Goal: Check status: Check status

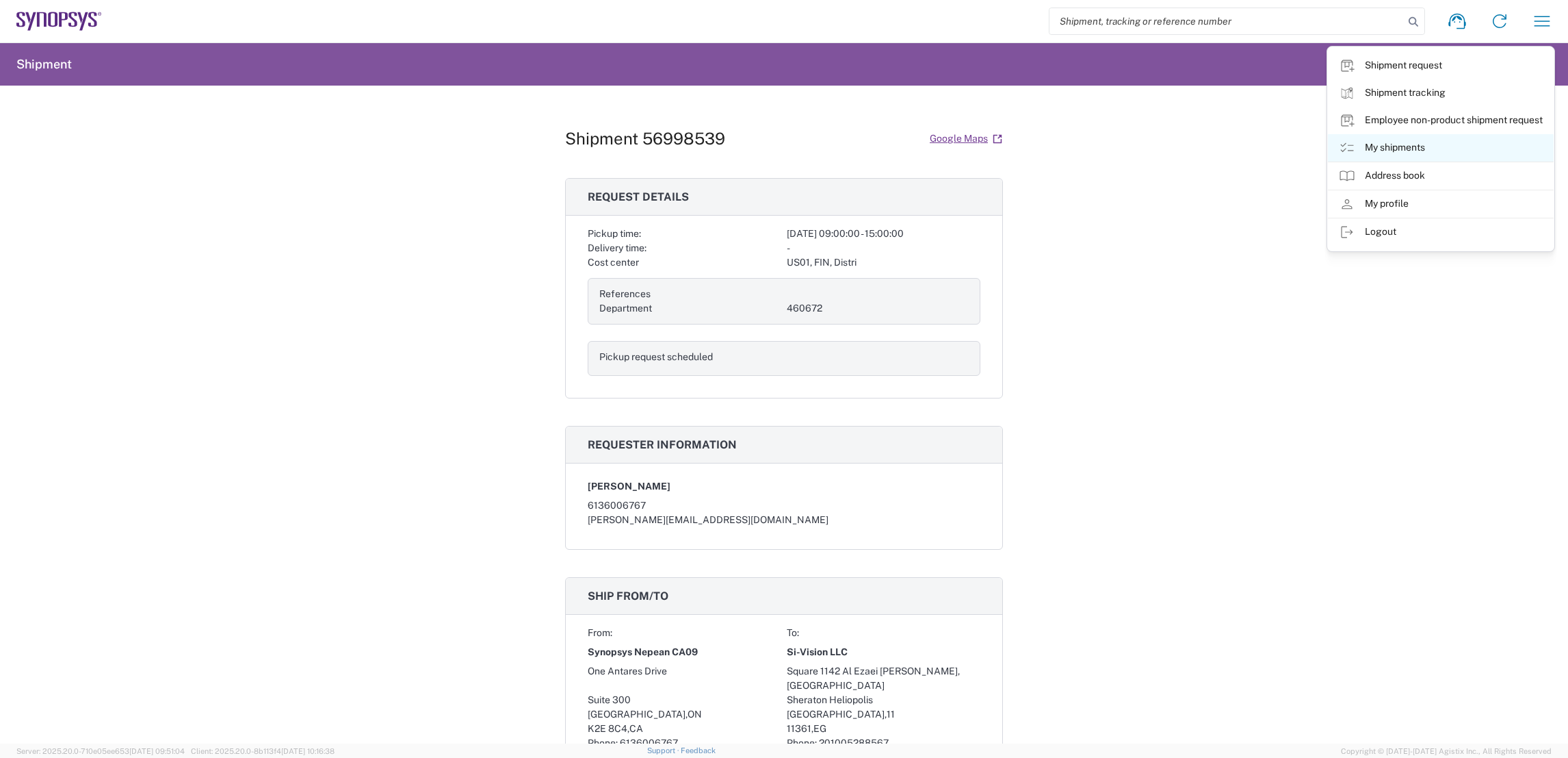
click at [1351, 145] on icon at bounding box center [1347, 148] width 13 height 9
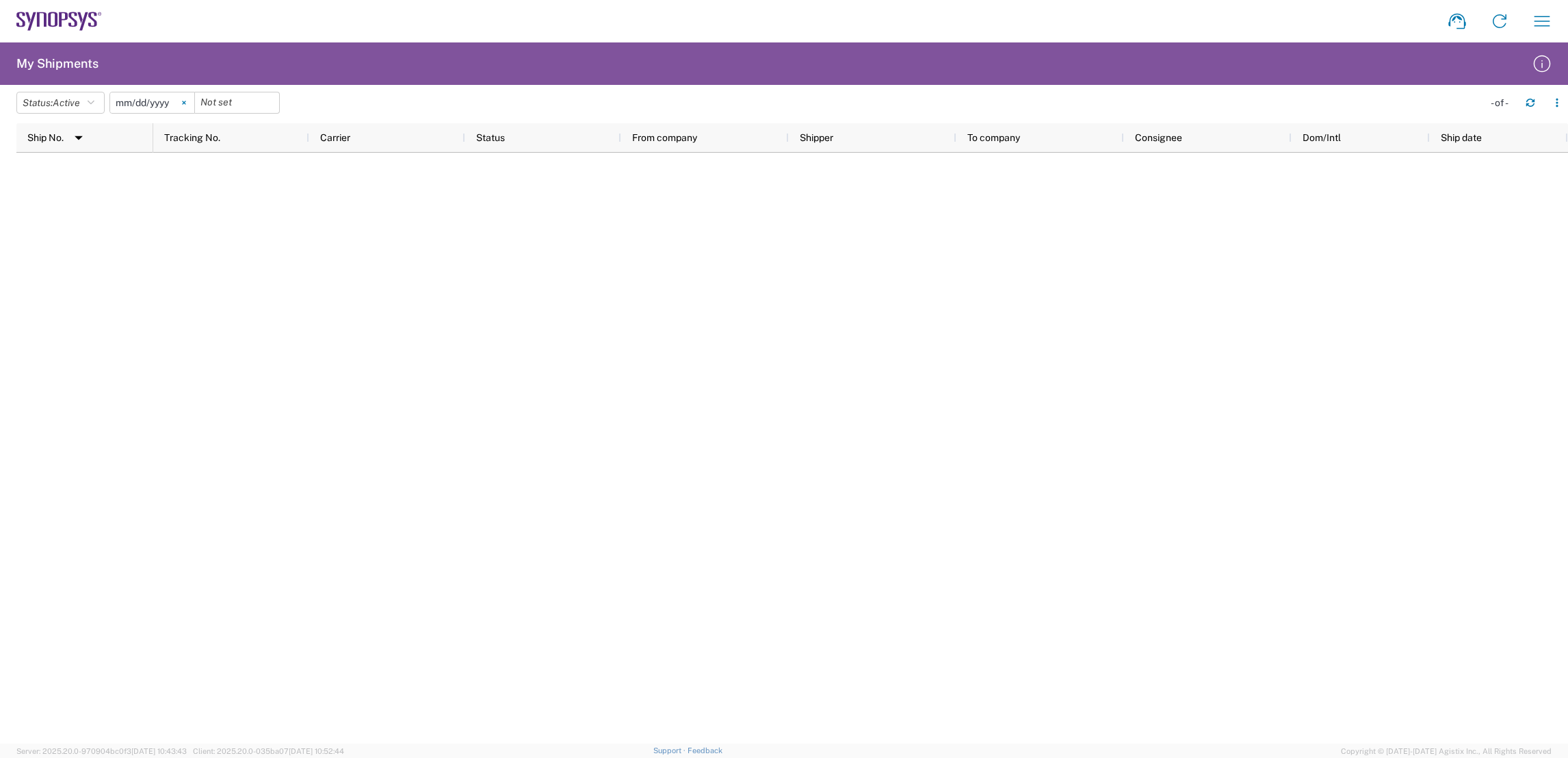
click at [186, 101] on svg-icon at bounding box center [184, 103] width 20 height 20
click at [89, 106] on button "Status: Active" at bounding box center [61, 103] width 89 height 22
click at [75, 169] on span "All" at bounding box center [96, 174] width 159 height 21
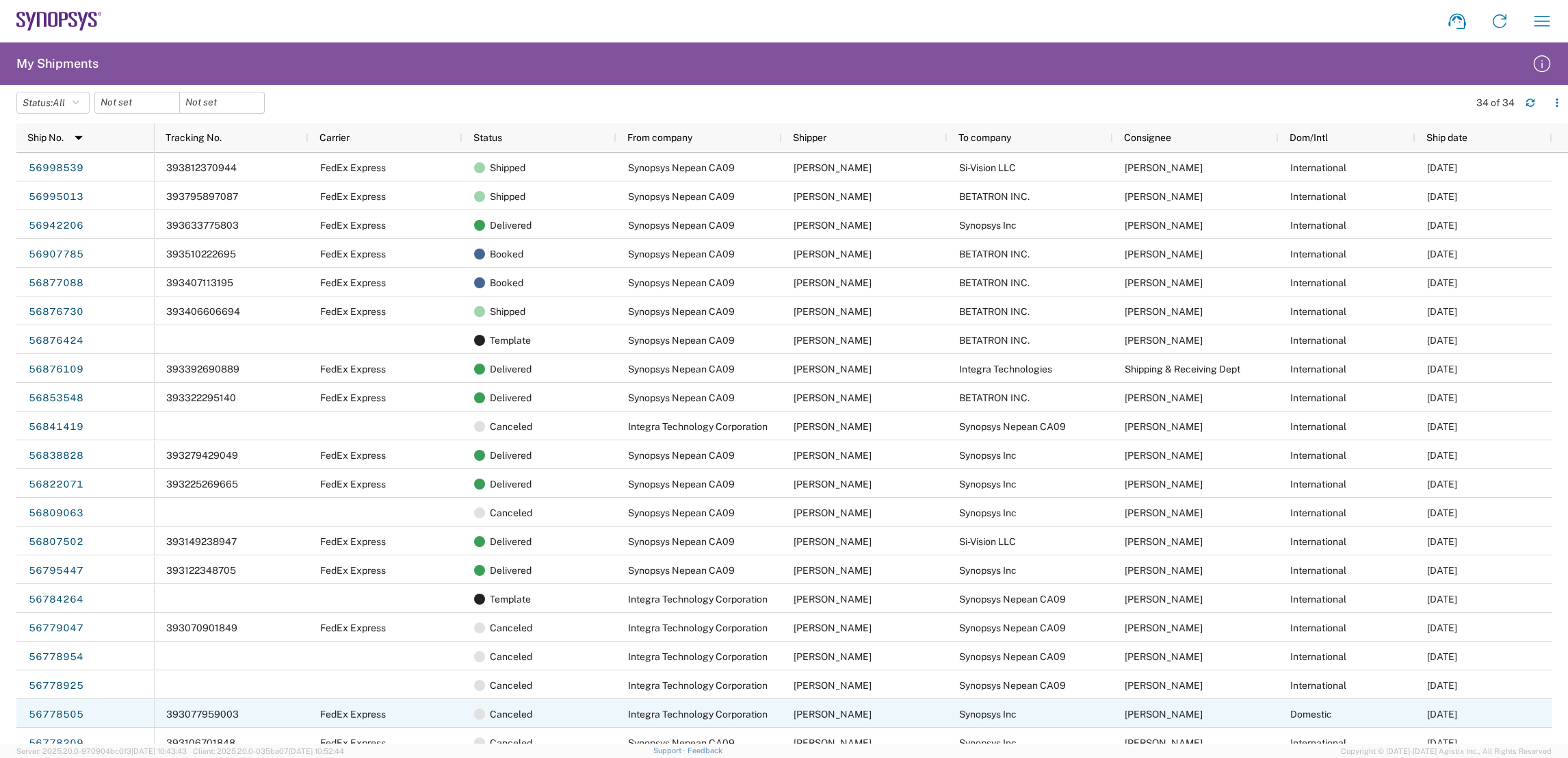
scroll to position [386, 0]
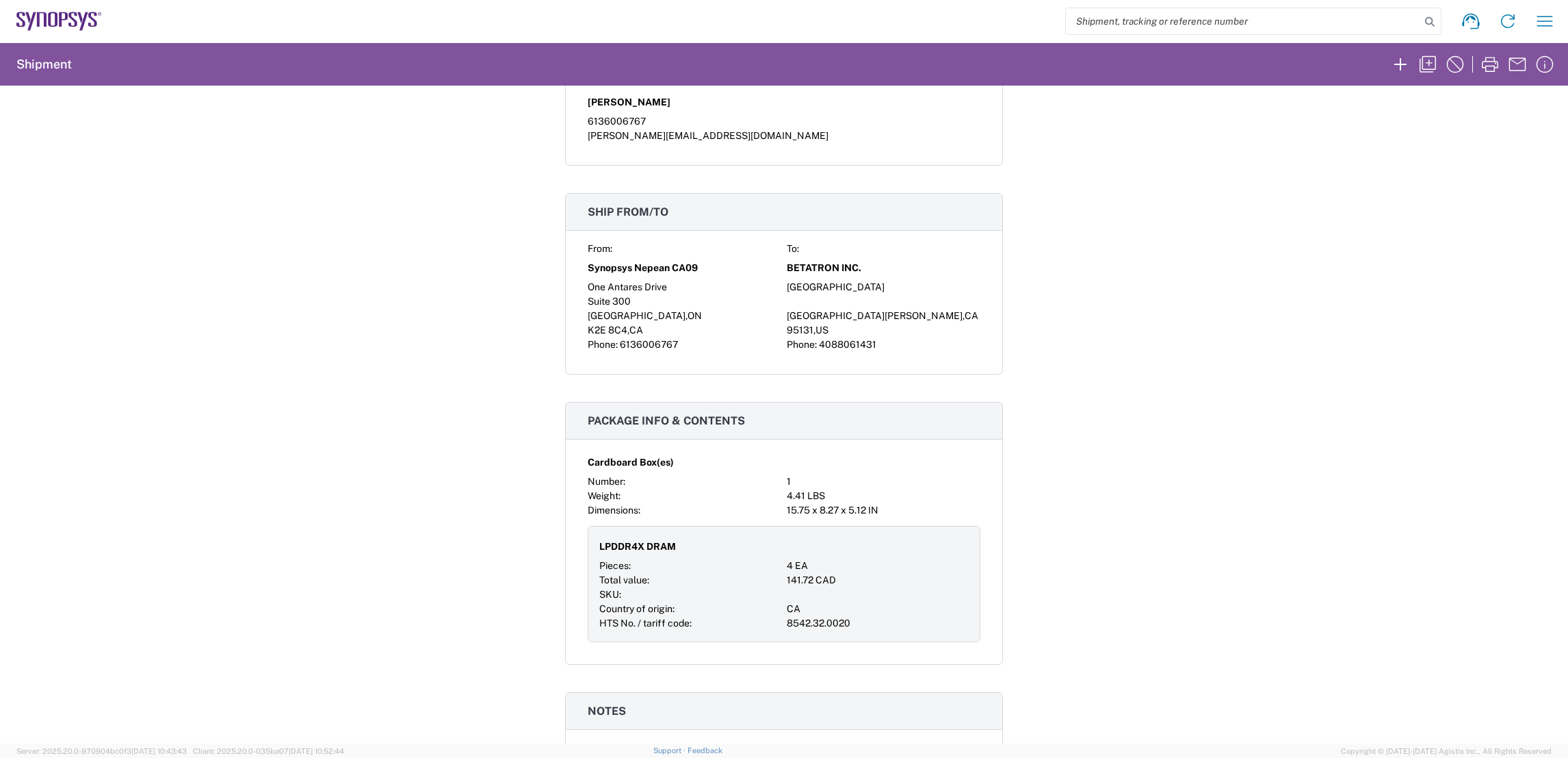
scroll to position [931, 0]
